Goal: Task Accomplishment & Management: Manage account settings

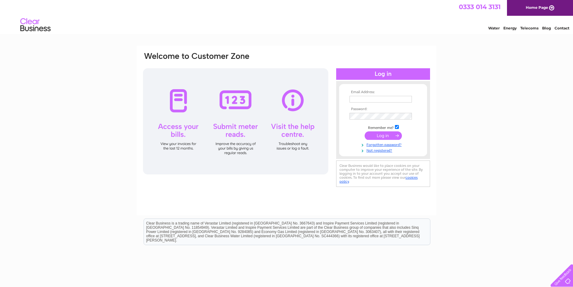
type input "leah@homestartdeeside.org"
click at [381, 136] on input "submit" at bounding box center [383, 135] width 37 height 8
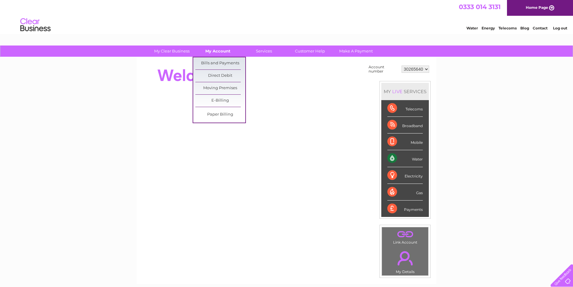
click at [223, 51] on link "My Account" at bounding box center [218, 50] width 50 height 11
click at [220, 62] on link "Bills and Payments" at bounding box center [220, 63] width 50 height 12
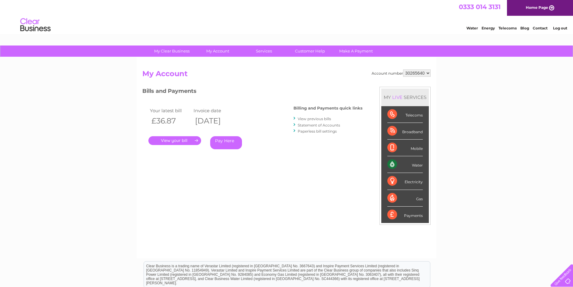
click at [175, 140] on link "." at bounding box center [174, 140] width 53 height 9
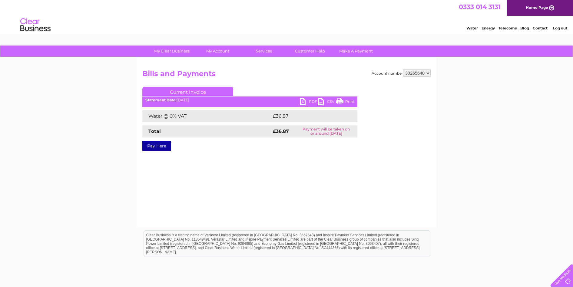
click at [311, 100] on link "PDF" at bounding box center [309, 102] width 18 height 9
